Goal: Task Accomplishment & Management: Complete application form

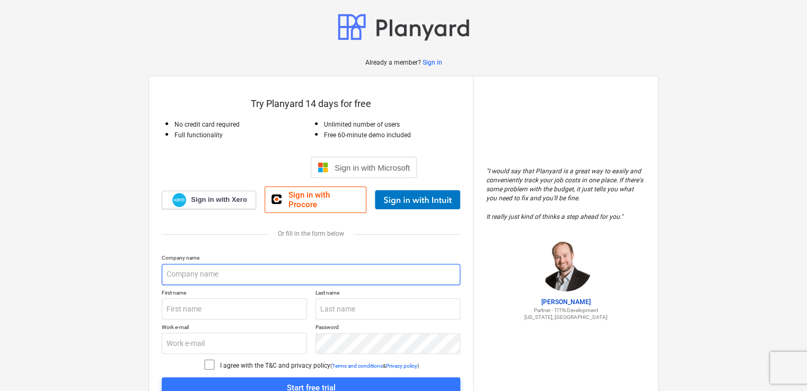
click at [251, 264] on input "text" at bounding box center [311, 274] width 298 height 21
type input "Light House Electrtic"
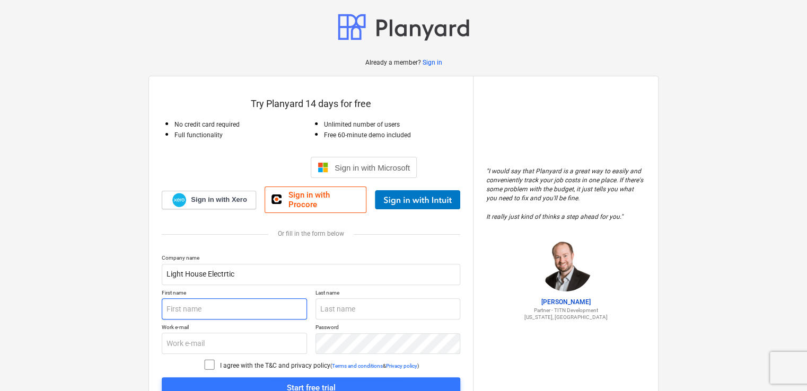
type input "Azhar"
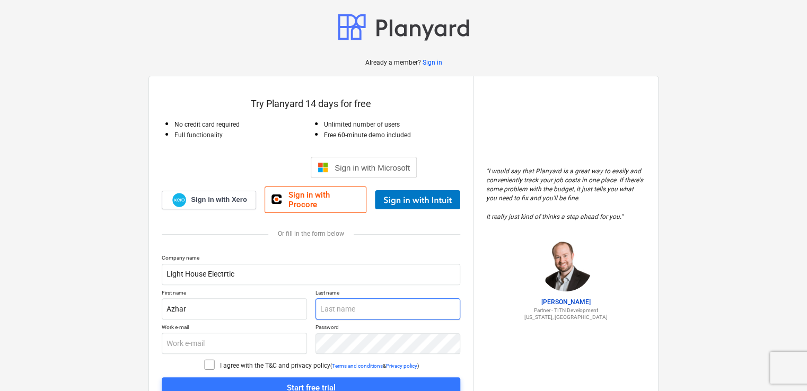
type input "Alkhayat"
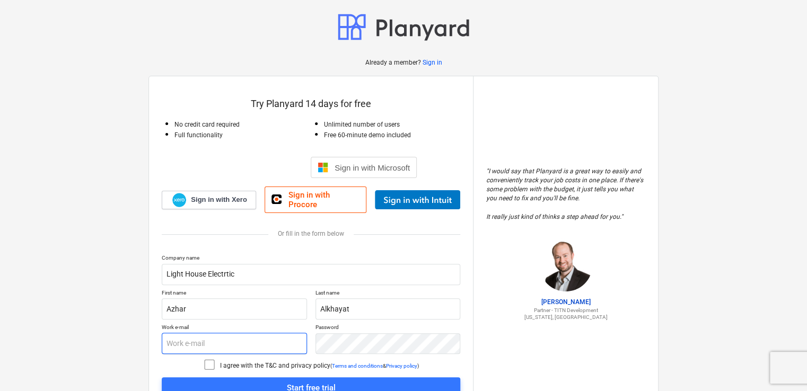
type input "[EMAIL_ADDRESS][DOMAIN_NAME]"
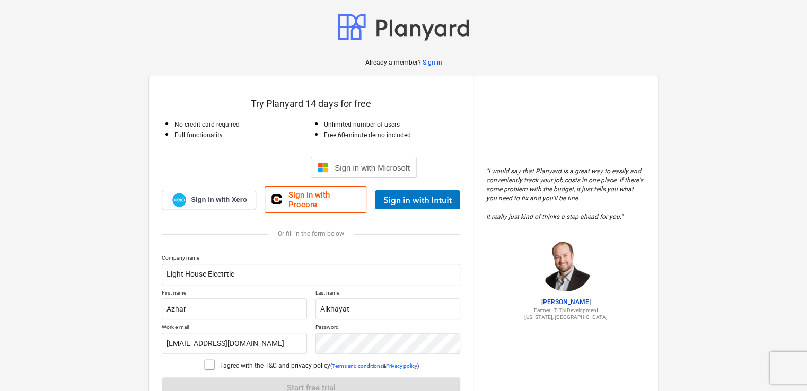
click at [208, 358] on icon at bounding box center [209, 364] width 13 height 13
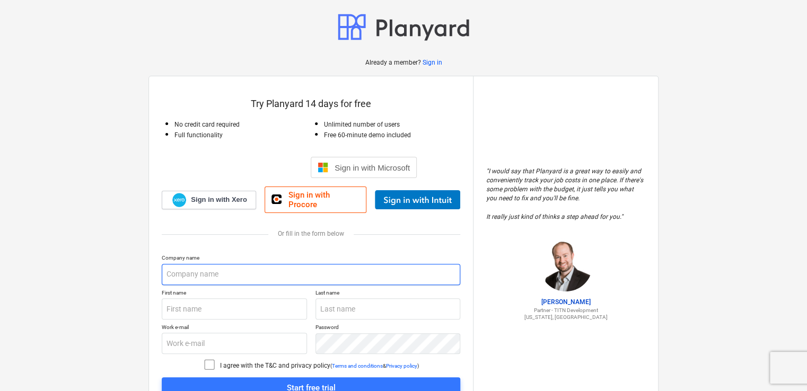
click at [205, 266] on input "text" at bounding box center [311, 274] width 298 height 21
type input "Light House Electrtic"
type input "Azhar"
type input "Alkhayat"
type input "[EMAIL_ADDRESS][DOMAIN_NAME]"
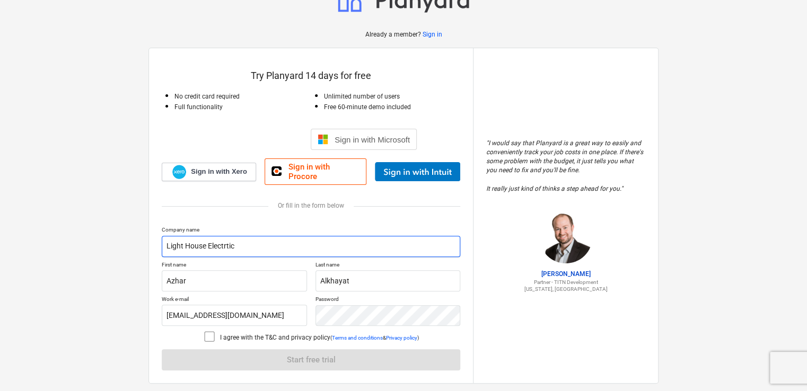
scroll to position [29, 0]
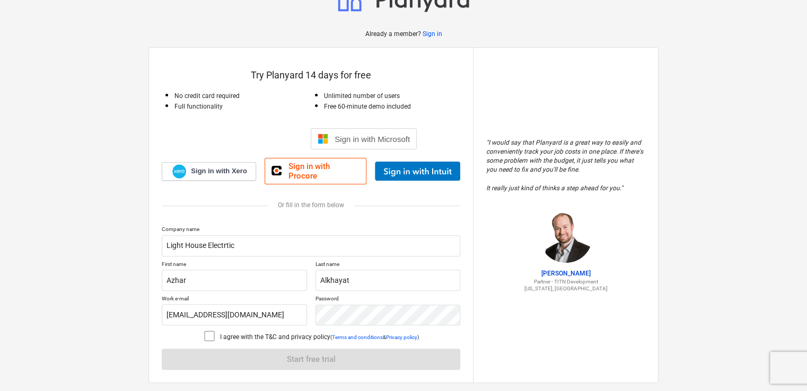
click at [208, 330] on icon at bounding box center [209, 336] width 13 height 13
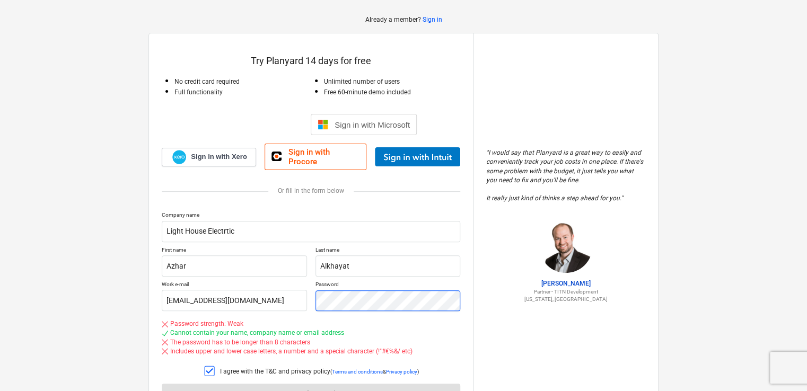
scroll to position [98, 0]
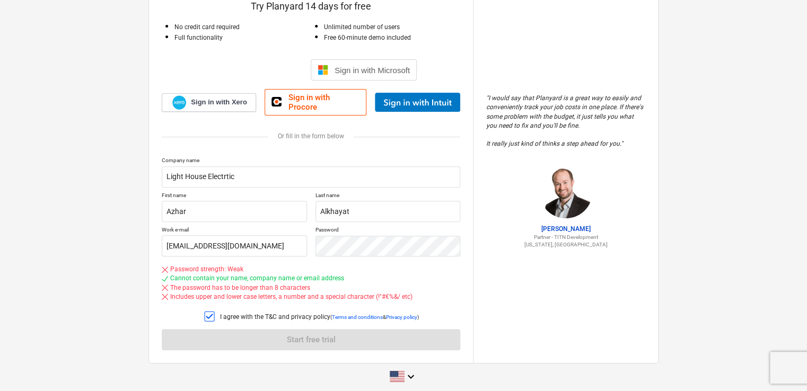
click at [62, 331] on div "Already a member? Sign in Try Planyard 14 days for free No credit card required…" at bounding box center [403, 150] width 807 height 496
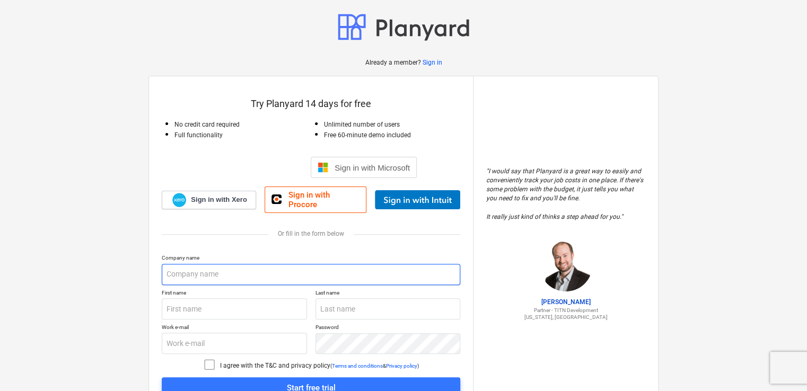
click at [187, 275] on input "text" at bounding box center [311, 274] width 298 height 21
type input "Light House Electrtic"
type input "Azhar"
type input "Alkhayat"
type input "[EMAIL_ADDRESS][DOMAIN_NAME]"
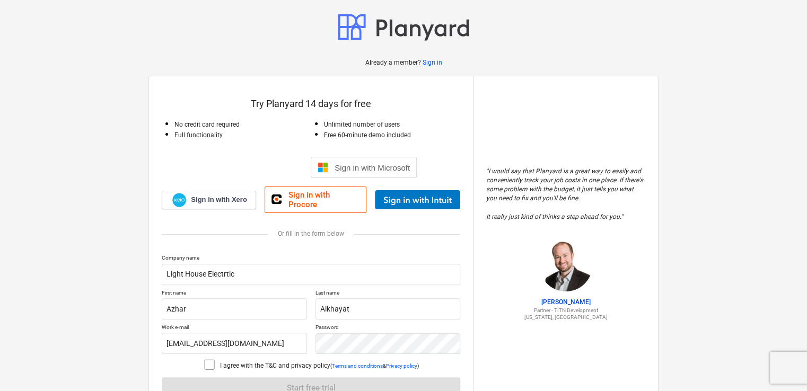
click at [210, 358] on icon at bounding box center [209, 364] width 13 height 13
click at [405, 173] on div "Sign in with Microsoft" at bounding box center [364, 167] width 106 height 21
